Goal: Unclear

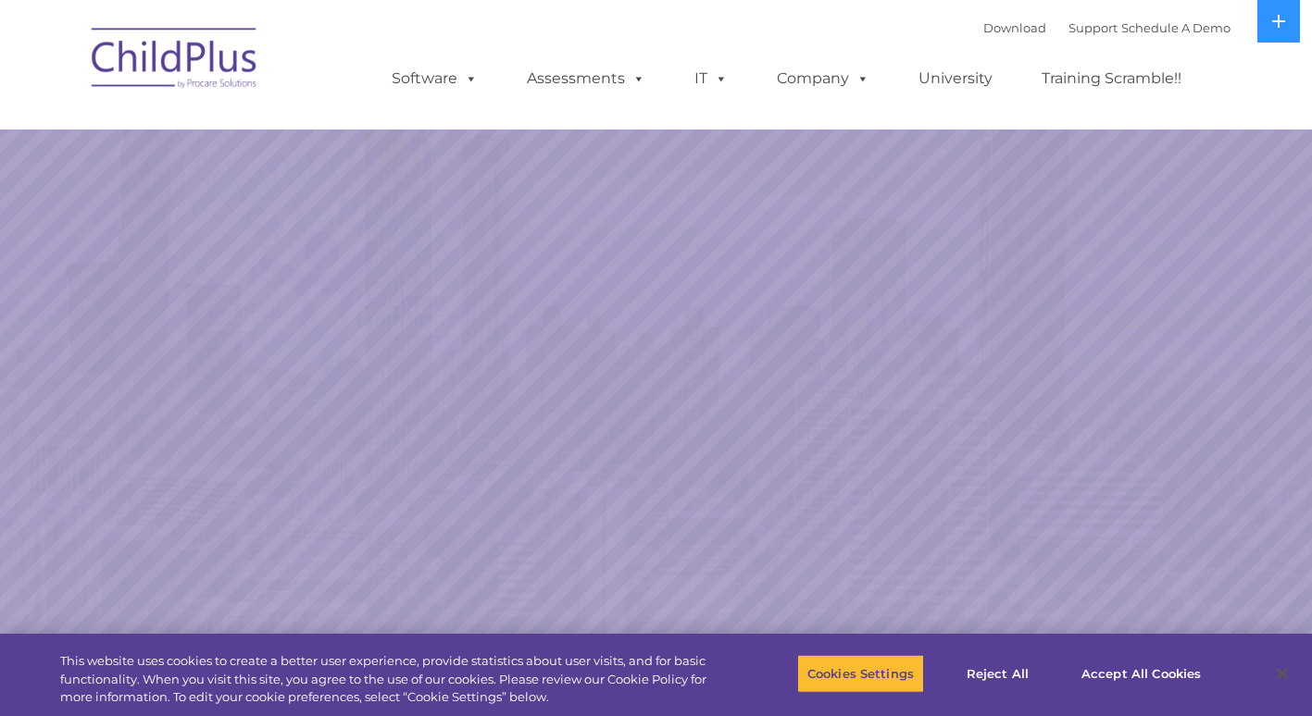
select select "MEDIUM"
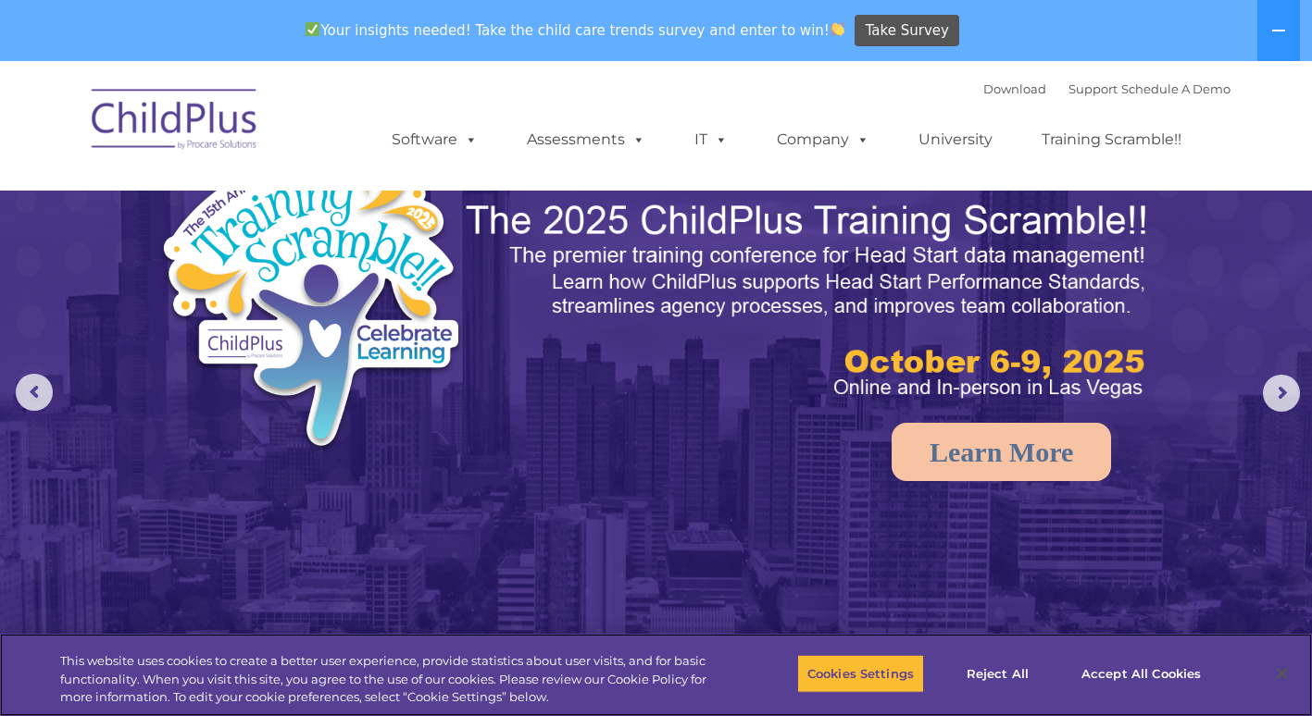
scroll to position [27, 0]
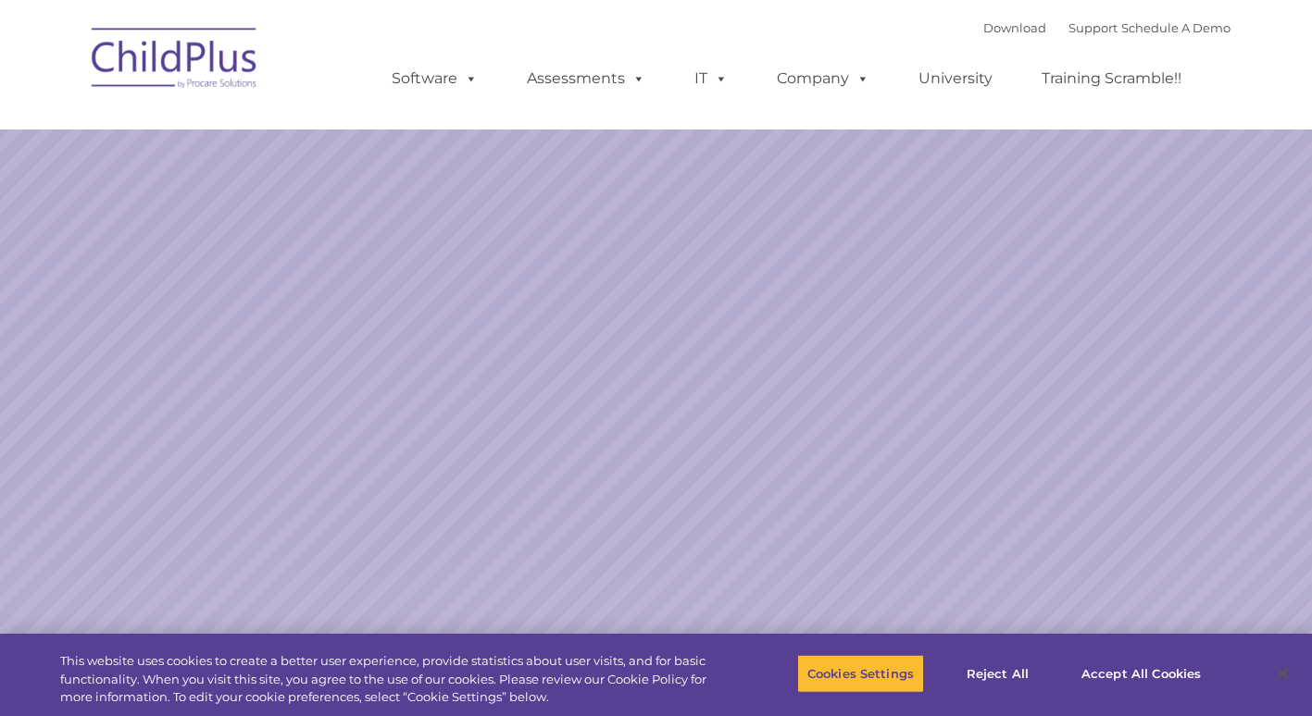
select select "MEDIUM"
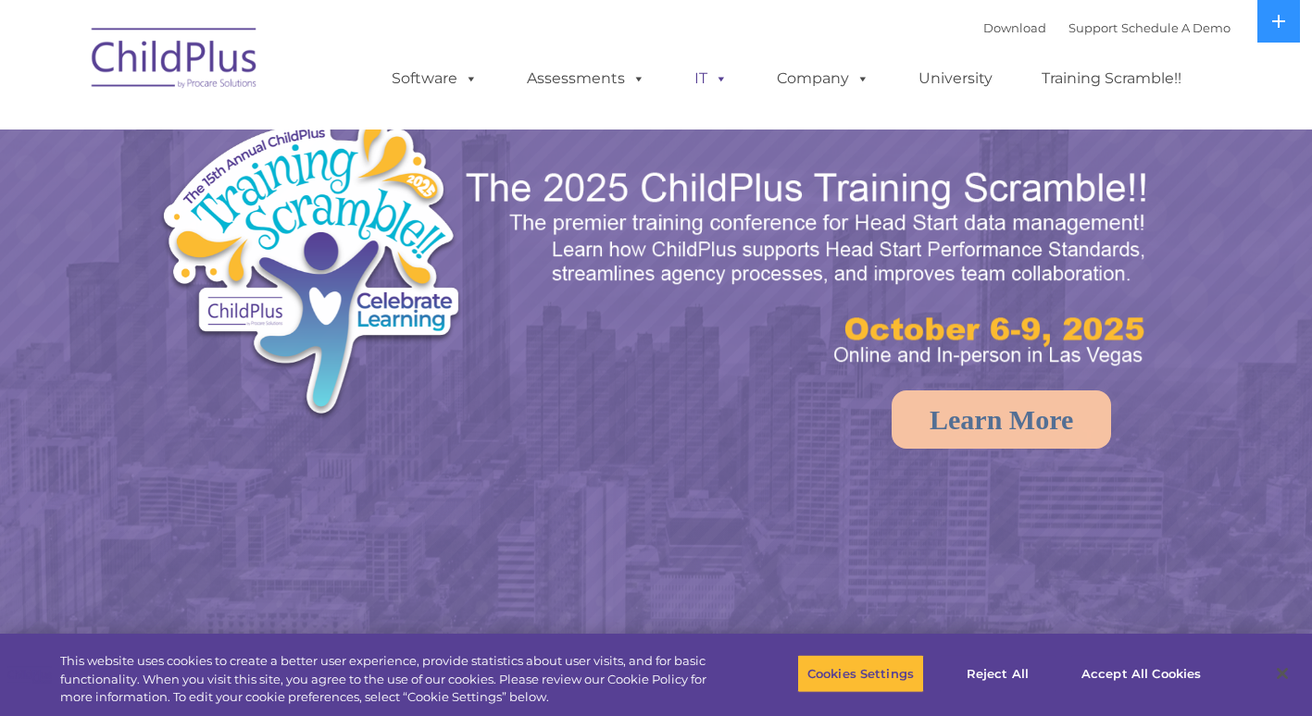
select select "MEDIUM"
